Goal: Transaction & Acquisition: Purchase product/service

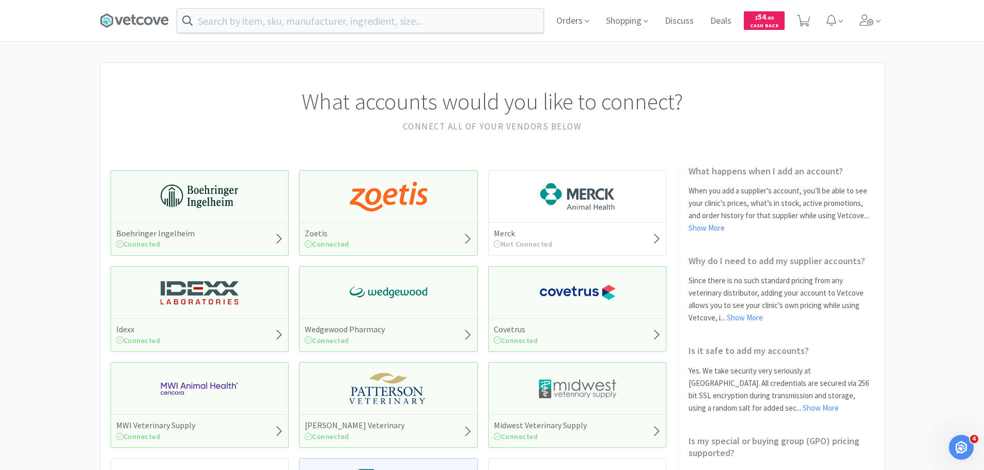
drag, startPoint x: 940, startPoint y: 1, endPoint x: 786, endPoint y: 81, distance: 173.4
click at [786, 81] on div "What accounts would you like to connect? Connect all of your vendors below" at bounding box center [492, 104] width 784 height 82
click at [856, 18] on span at bounding box center [869, 20] width 29 height 41
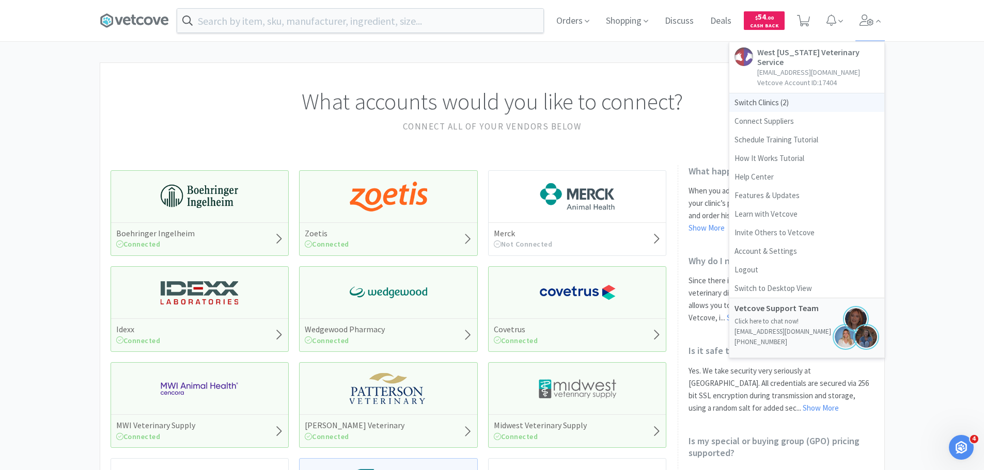
click at [756, 93] on span "Switch Clinics ( 2 )" at bounding box center [806, 102] width 155 height 19
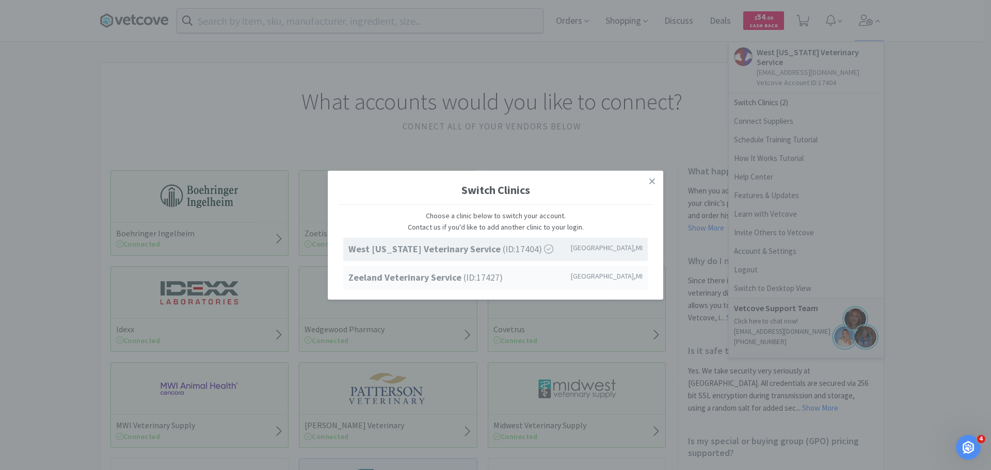
click at [425, 276] on strong "Zeeland Veterinary Service" at bounding box center [406, 278] width 115 height 12
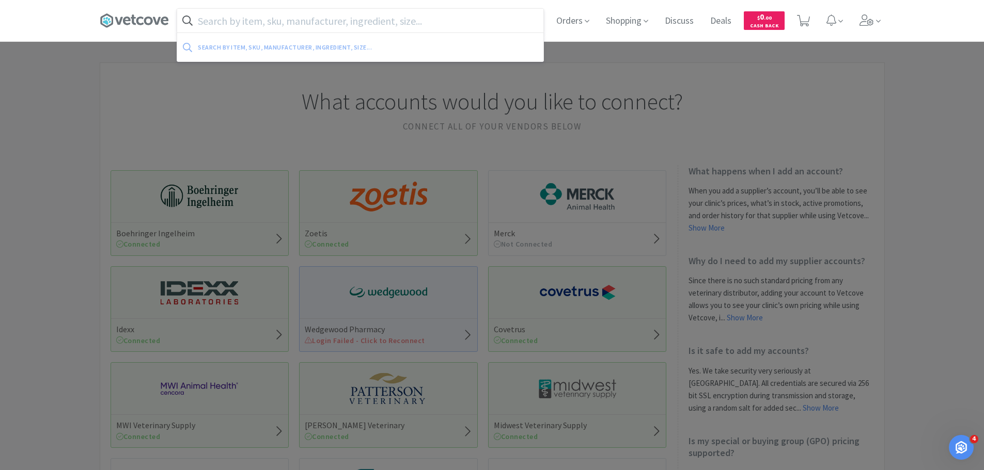
click at [324, 19] on input "text" at bounding box center [360, 21] width 366 height 24
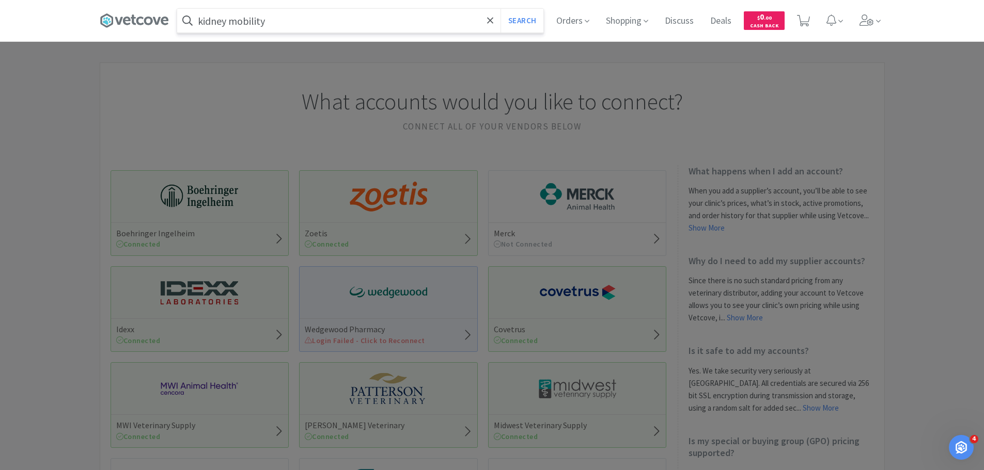
type input "kidney mobility"
click at [500, 9] on button "Search" at bounding box center [521, 21] width 43 height 24
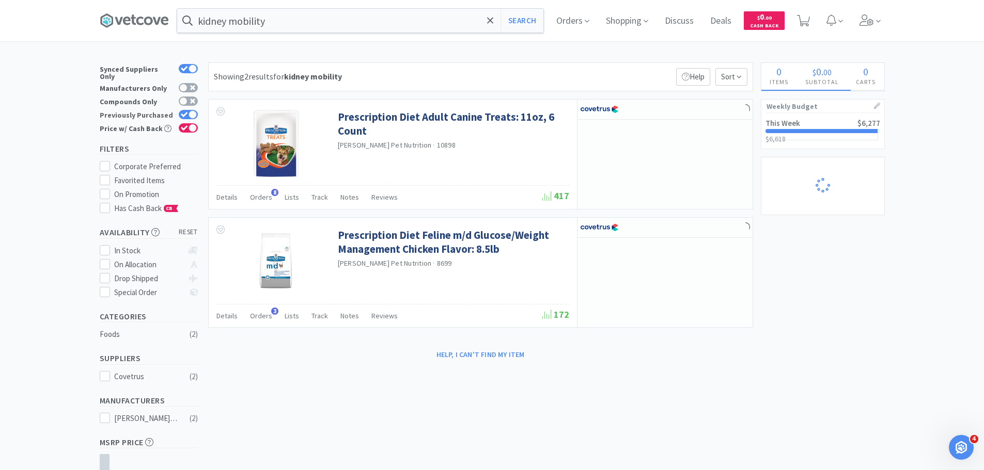
click at [187, 110] on div at bounding box center [188, 114] width 19 height 9
checkbox input "false"
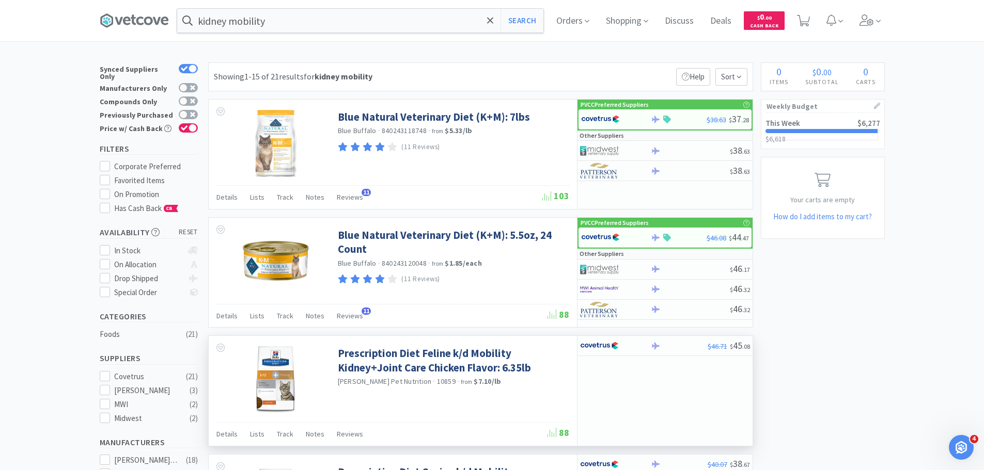
scroll to position [103, 0]
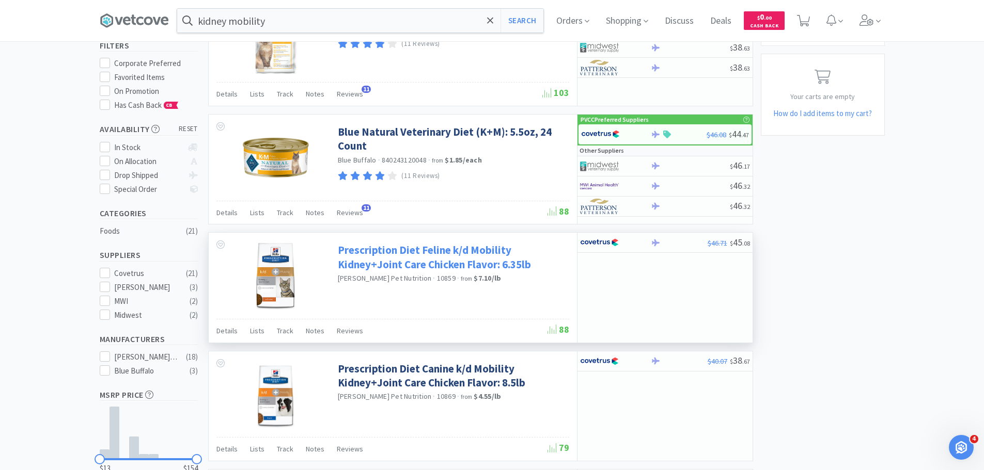
click at [477, 260] on link "Prescription Diet Feline k/d Mobility Kidney+Joint Care Chicken Flavor: 6.35lb" at bounding box center [452, 257] width 229 height 28
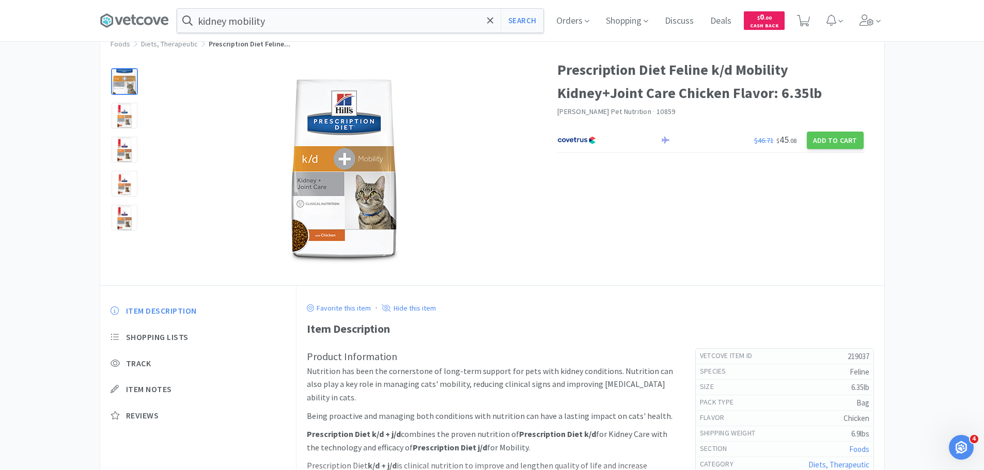
scroll to position [103, 0]
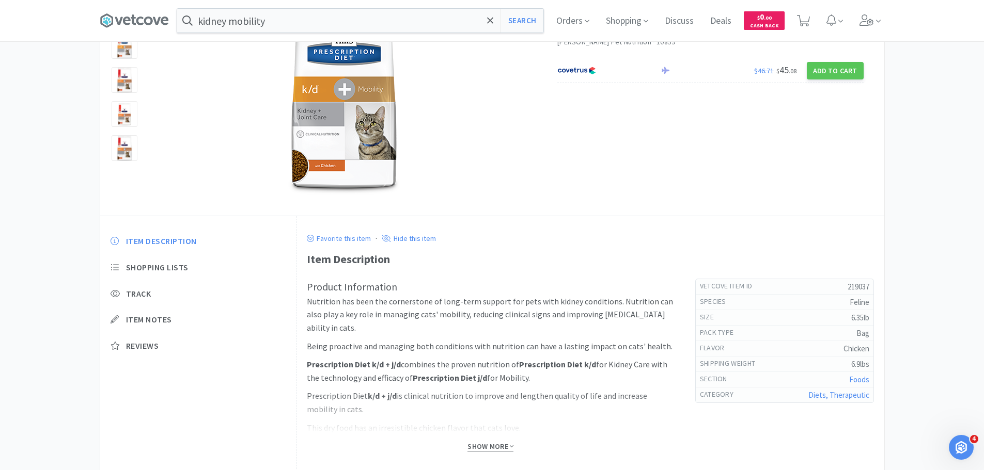
click at [495, 446] on span "Show More" at bounding box center [490, 447] width 46 height 10
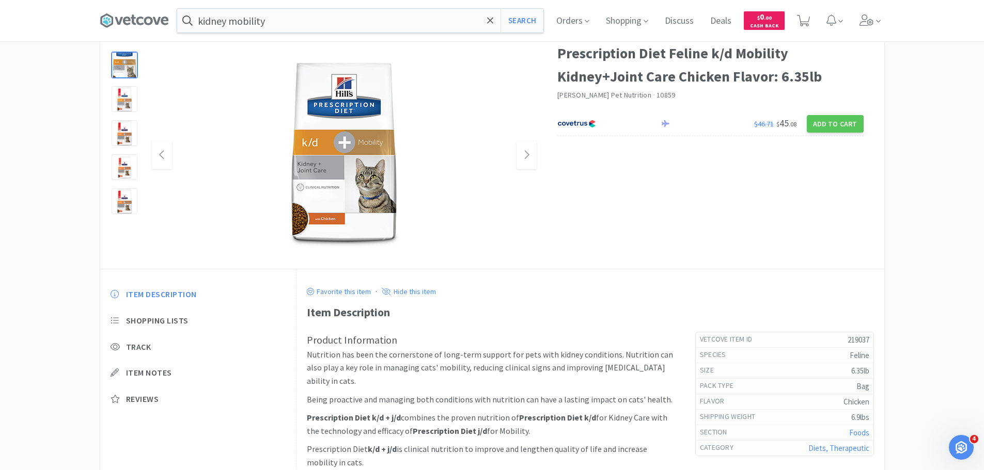
scroll to position [0, 0]
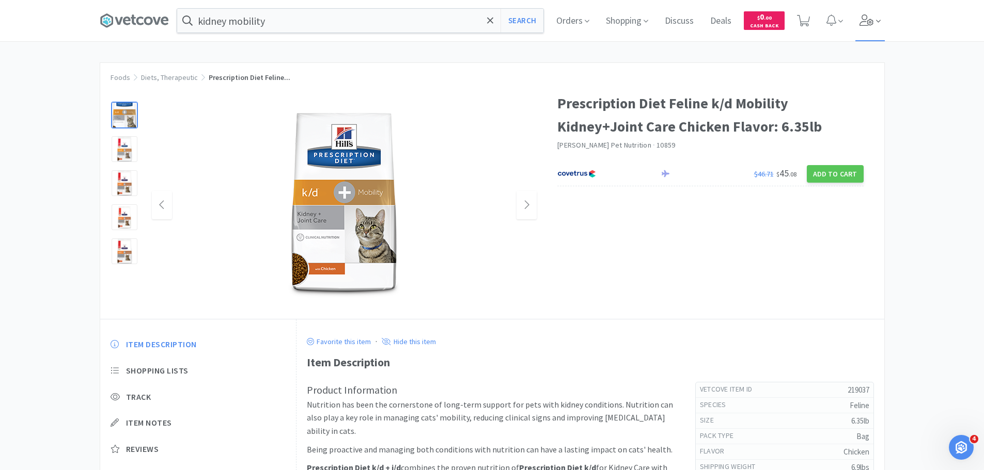
click at [868, 18] on icon at bounding box center [866, 19] width 14 height 11
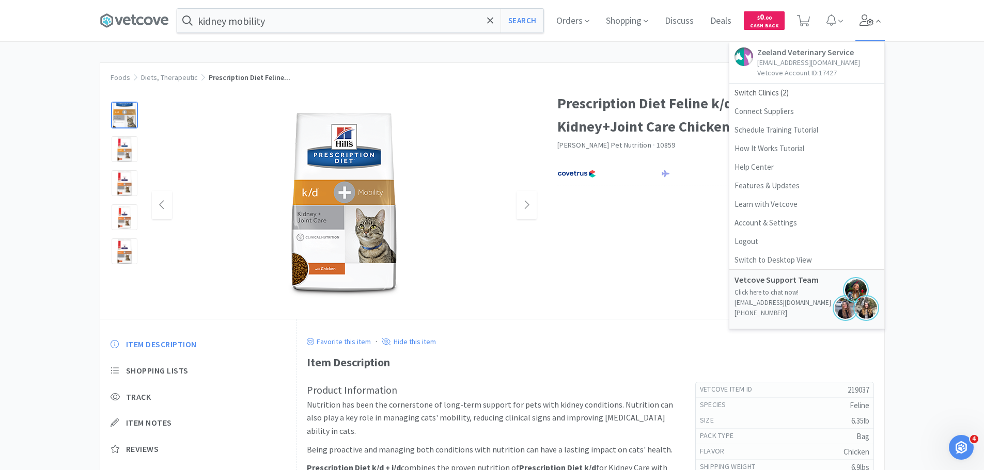
click at [868, 18] on icon at bounding box center [866, 19] width 14 height 11
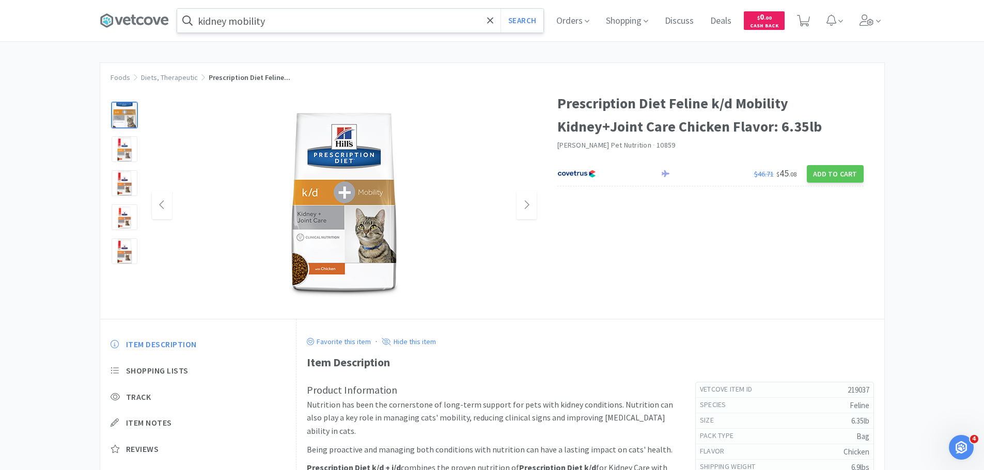
click at [286, 27] on input "kidney mobility" at bounding box center [360, 21] width 366 height 24
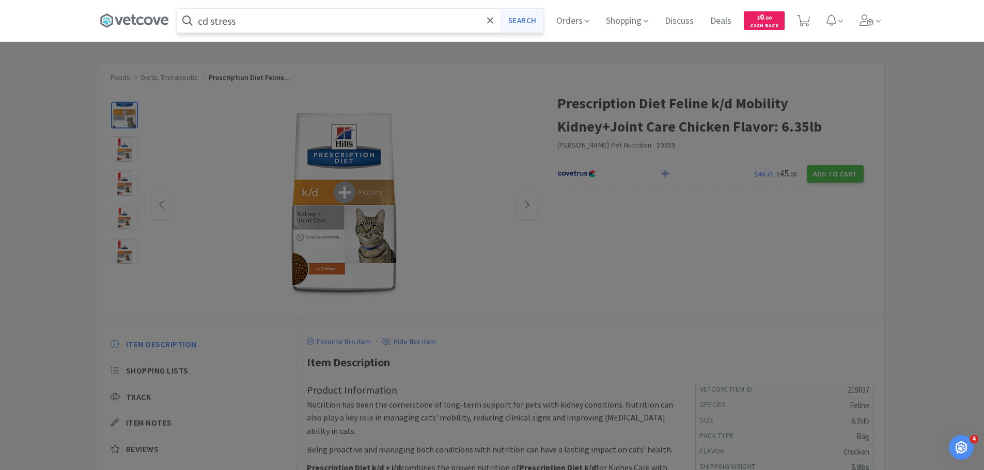
type input "cd stress"
click at [525, 23] on button "Search" at bounding box center [521, 21] width 43 height 24
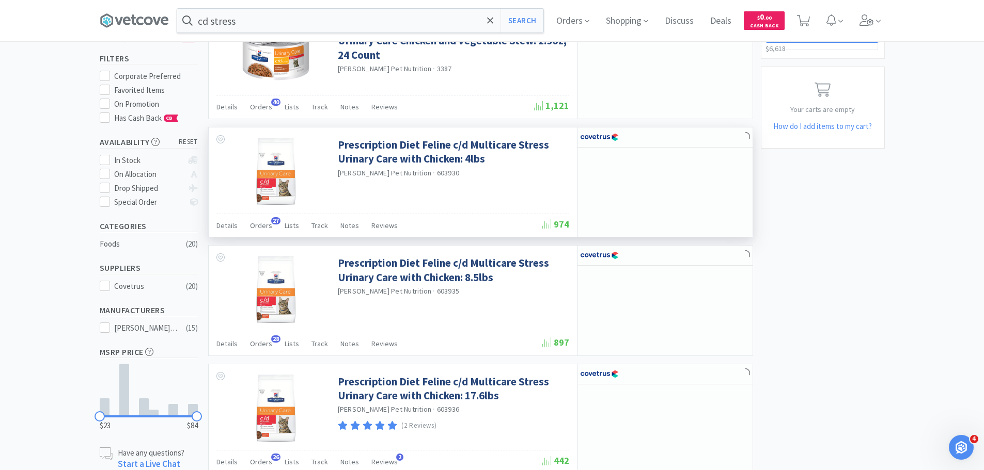
scroll to position [207, 0]
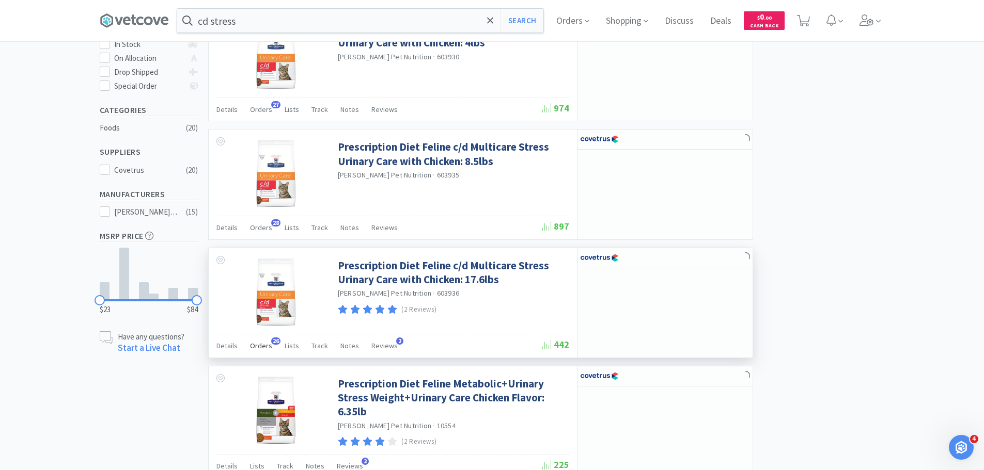
click at [250, 347] on span "Orders" at bounding box center [261, 345] width 22 height 9
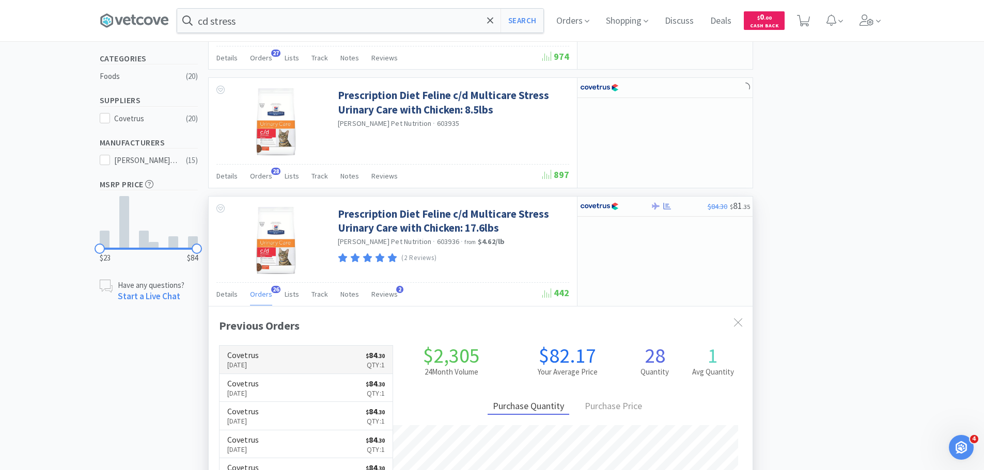
scroll to position [277, 544]
click at [288, 391] on link "Covetrus Sep 29th, 2025 $ 84 . 30 Qty: 1" at bounding box center [305, 388] width 173 height 28
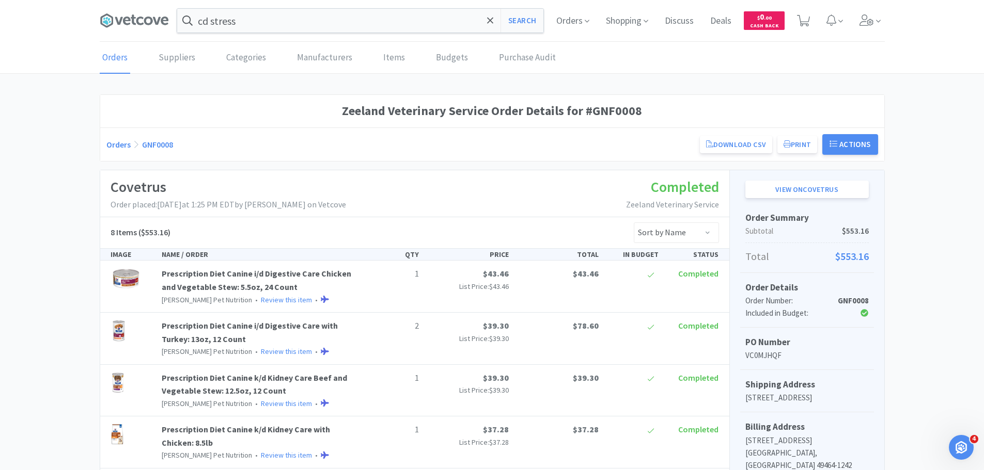
click at [819, 267] on div "Order Summary Subtotal $553.16 Total $553.16" at bounding box center [807, 238] width 134 height 70
